Goal: Check status: Check status

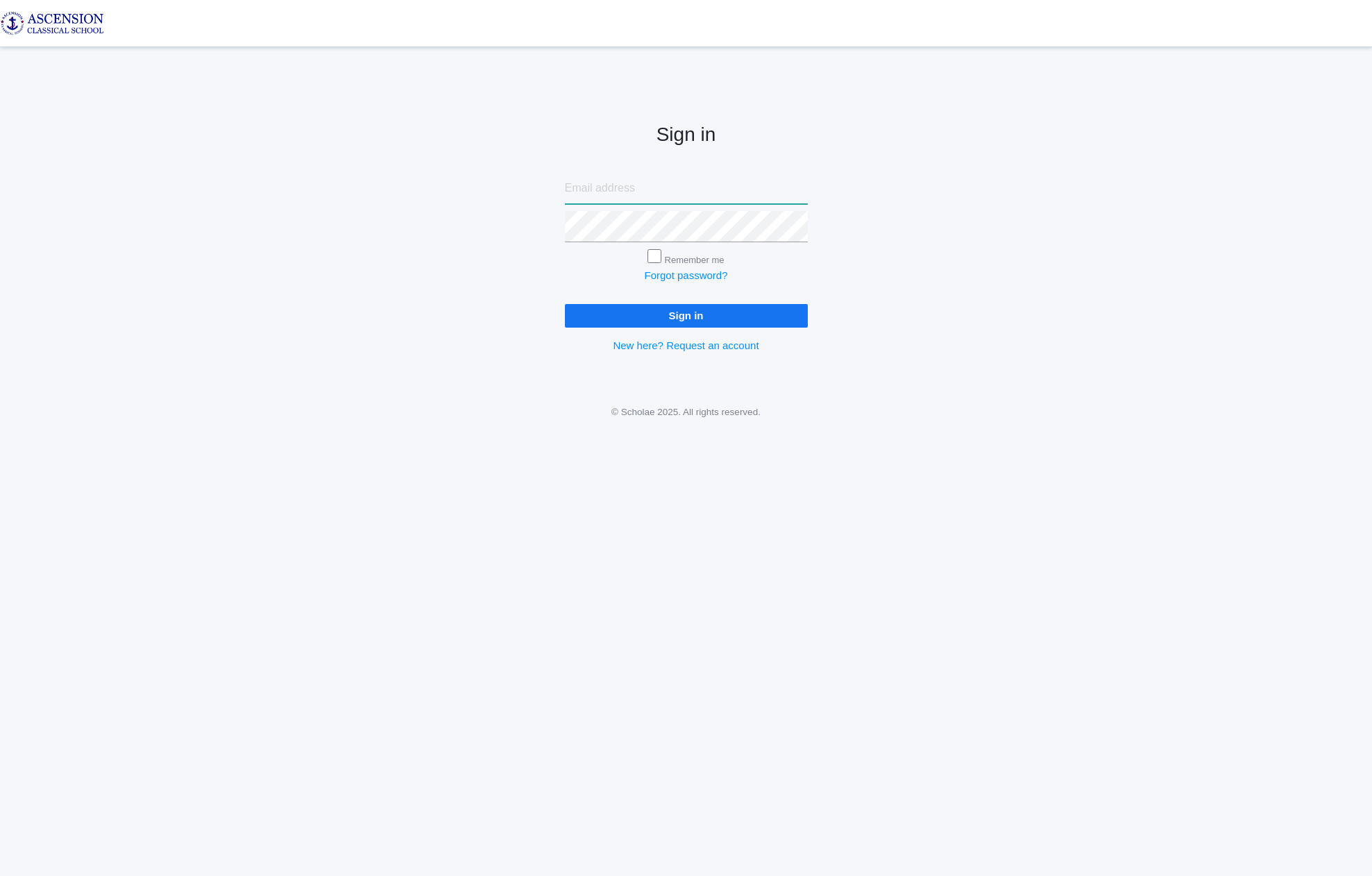
type input "[EMAIL_ADDRESS][DOMAIN_NAME]"
click at [663, 330] on div "Sign in [EMAIL_ADDRESS][DOMAIN_NAME] Remember me Forgot password? Sign in New h…" at bounding box center [686, 225] width 278 height 323
click at [667, 316] on input "Sign in" at bounding box center [686, 315] width 243 height 23
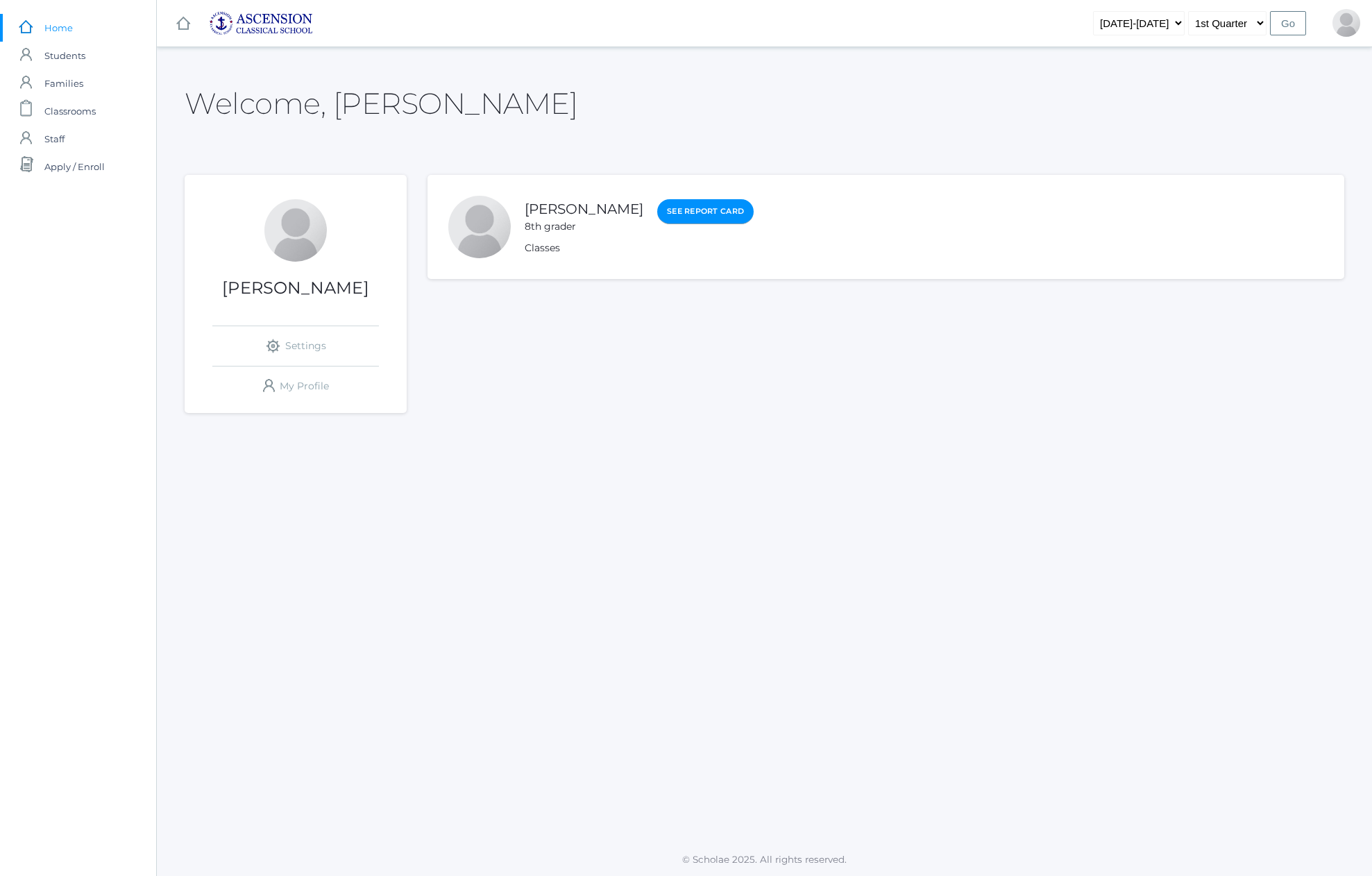
click at [706, 219] on link "See Report Card" at bounding box center [705, 211] width 96 height 25
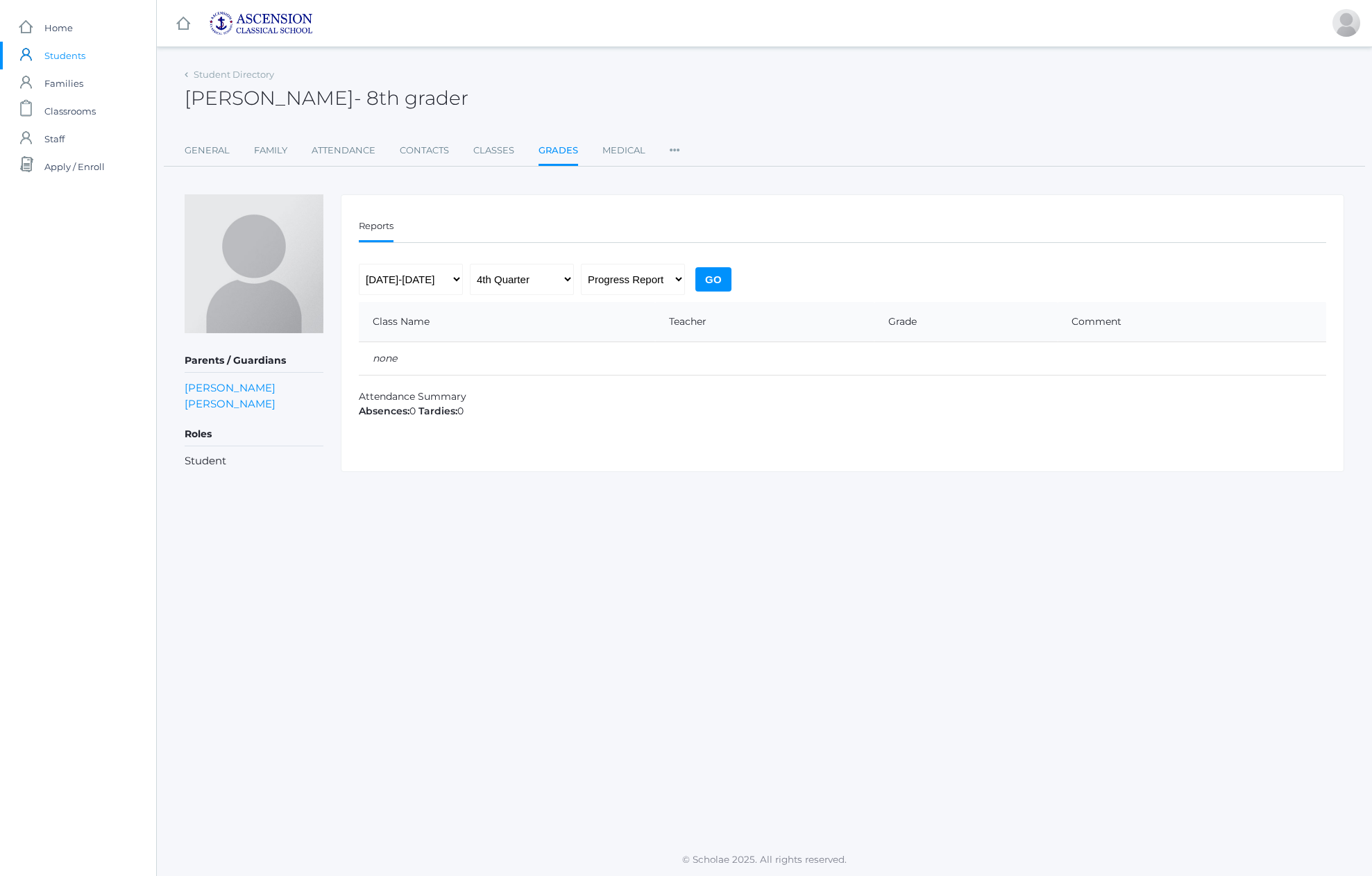
click at [540, 262] on div "Reports Reports 2022-2023 2023-2024 2024-2025 2025-2026 1st Quarter 2nd Quarter…" at bounding box center [843, 333] width 1004 height 278
select select "1"
click at [722, 280] on input "Go" at bounding box center [713, 279] width 36 height 25
click at [55, 23] on span "Home" at bounding box center [58, 27] width 28 height 27
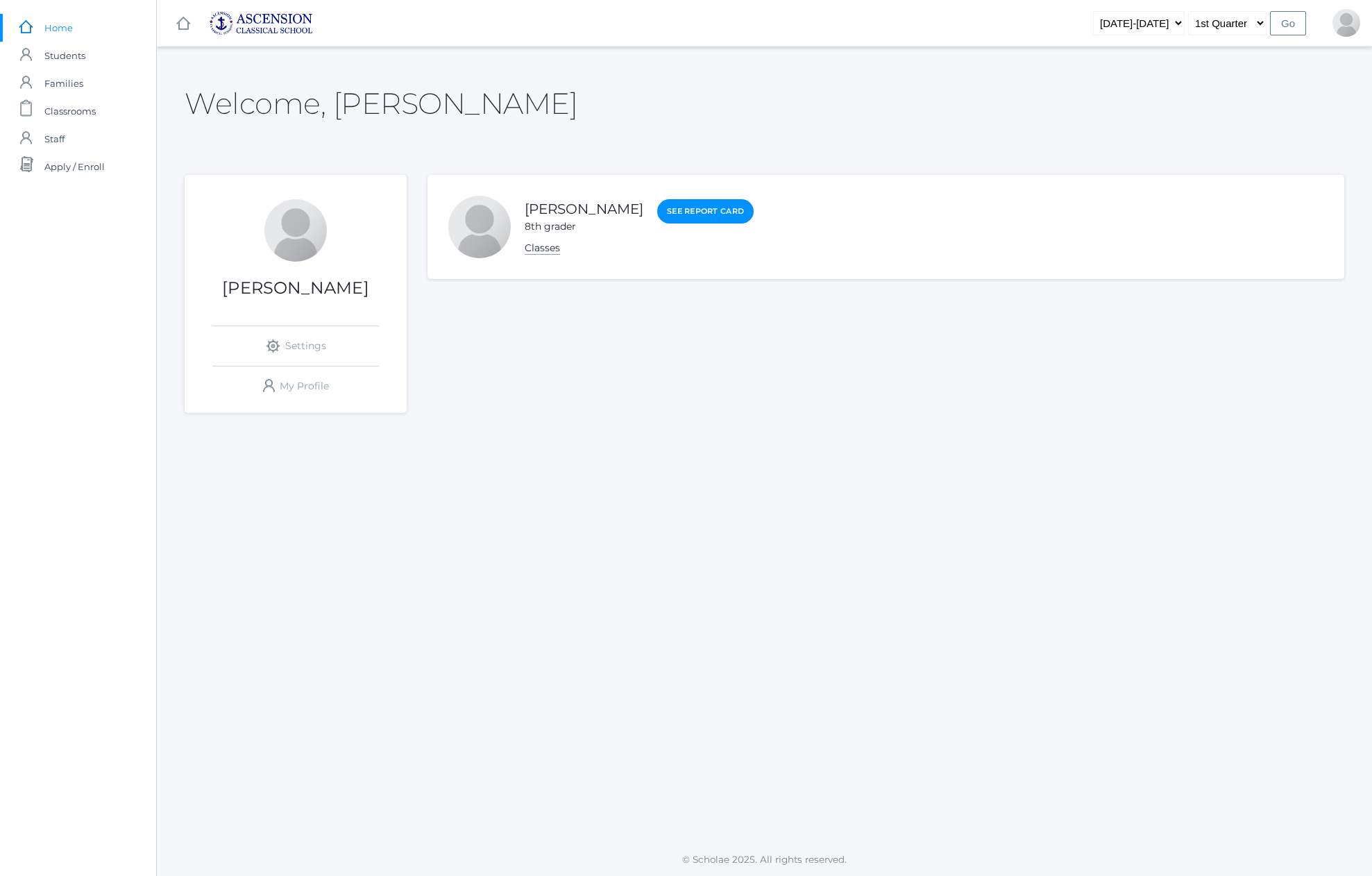
click at [538, 252] on link "Classes" at bounding box center [542, 248] width 36 height 13
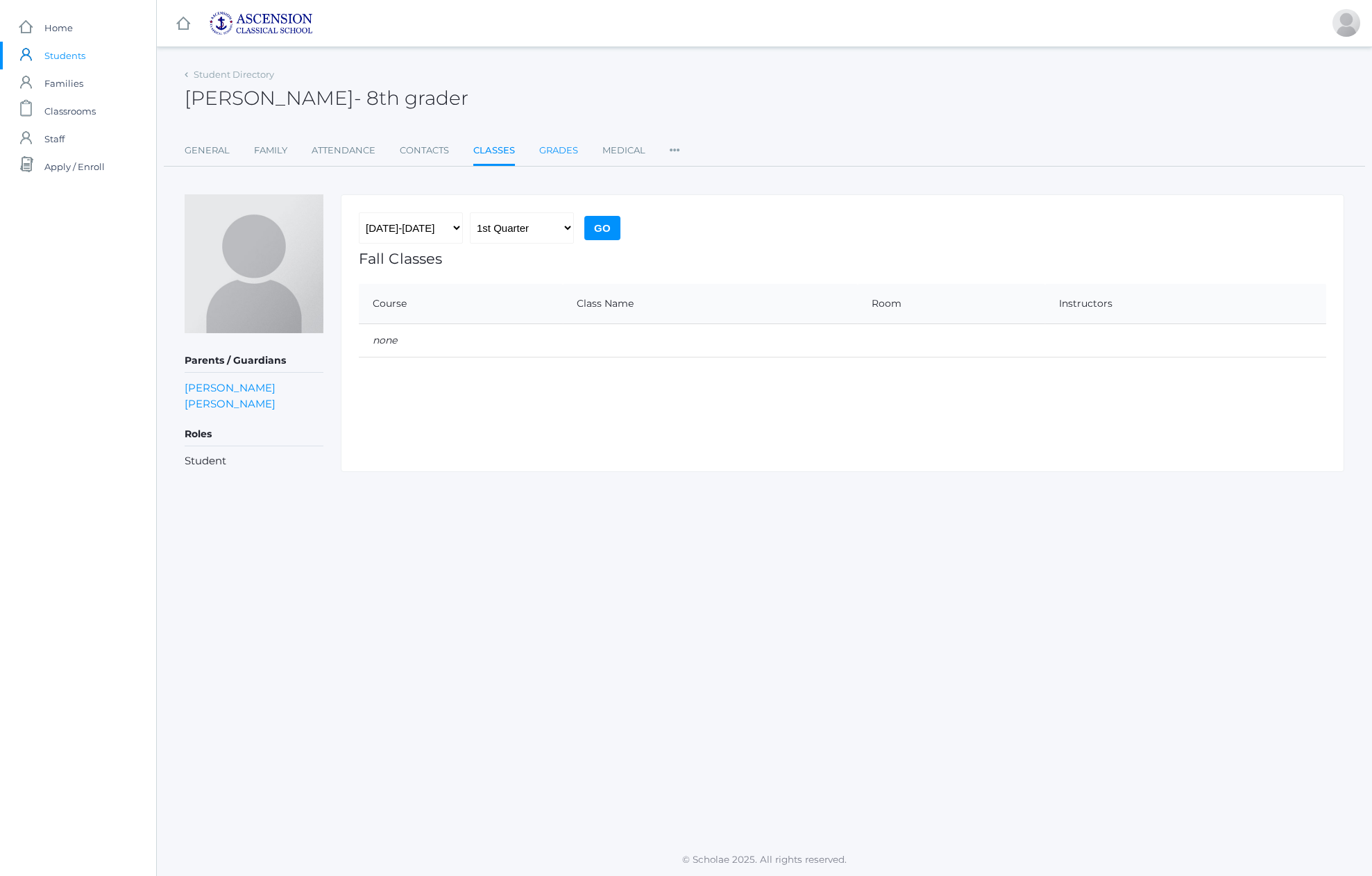
click at [551, 152] on link "Grades" at bounding box center [559, 150] width 38 height 27
